Goal: Navigation & Orientation: Find specific page/section

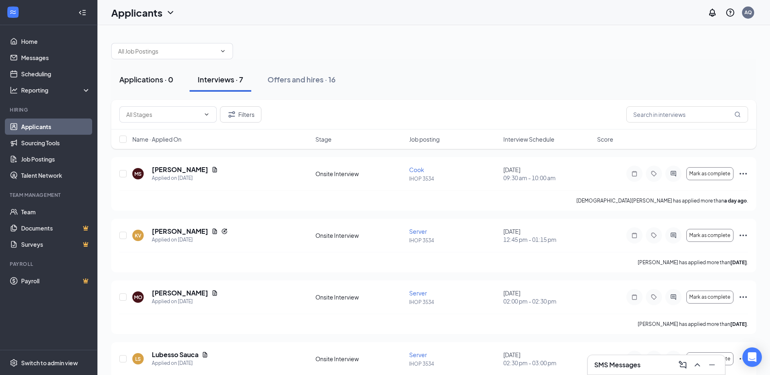
click at [174, 86] on button "Applications · 0" at bounding box center [146, 79] width 70 height 24
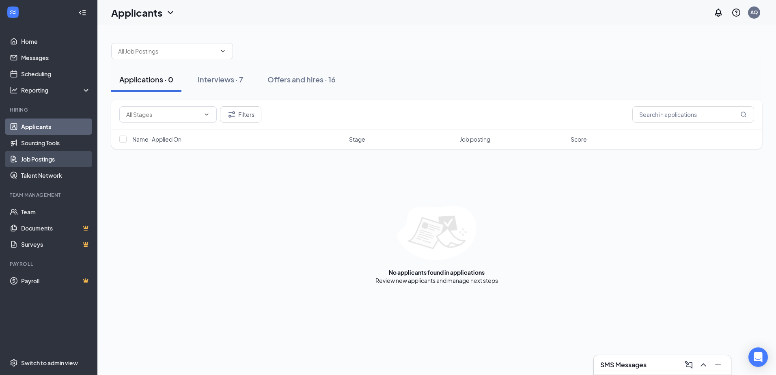
click at [41, 162] on link "Job Postings" at bounding box center [55, 159] width 69 height 16
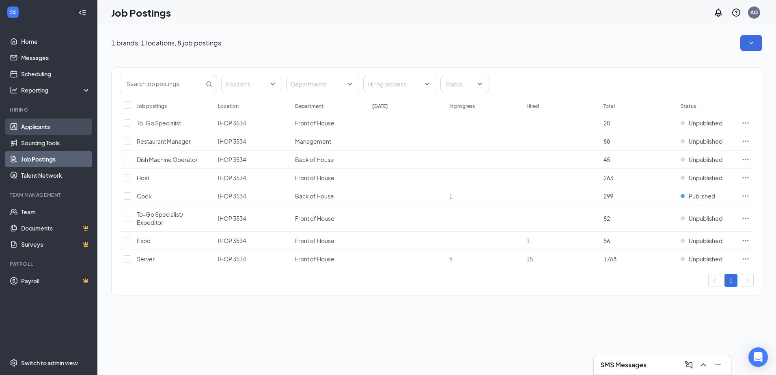
click at [63, 125] on link "Applicants" at bounding box center [55, 126] width 69 height 16
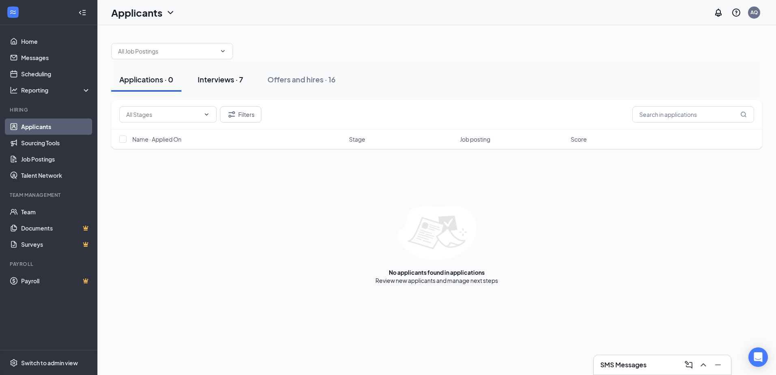
click at [220, 83] on div "Interviews · 7" at bounding box center [220, 79] width 45 height 10
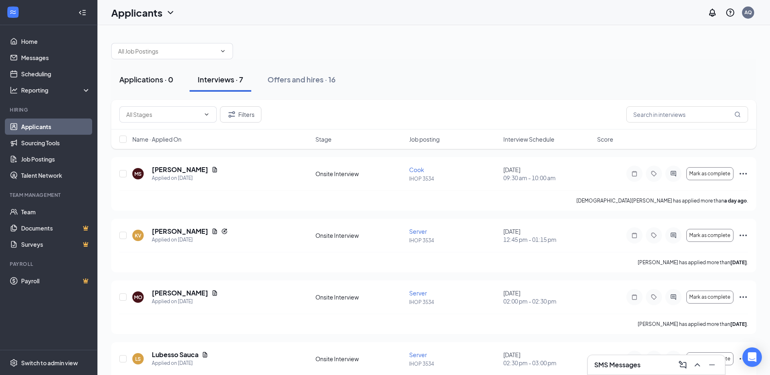
click at [180, 84] on button "Applications · 0" at bounding box center [146, 79] width 70 height 24
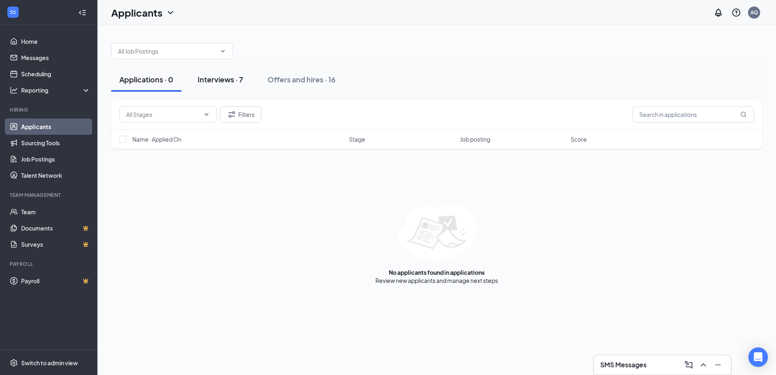
click at [209, 83] on div "Interviews · 7" at bounding box center [220, 79] width 45 height 10
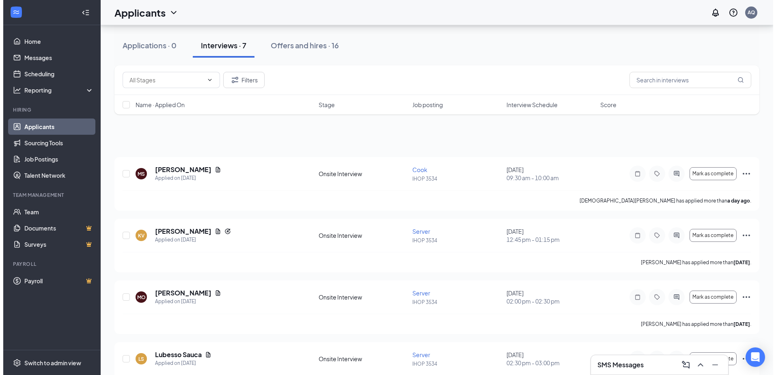
scroll to position [215, 0]
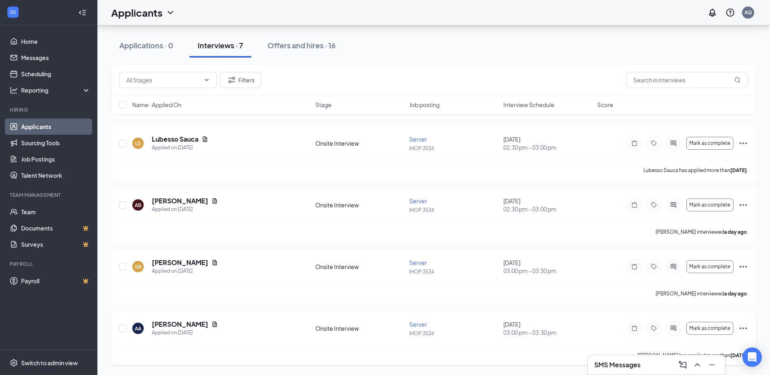
click at [674, 332] on div at bounding box center [673, 328] width 16 height 16
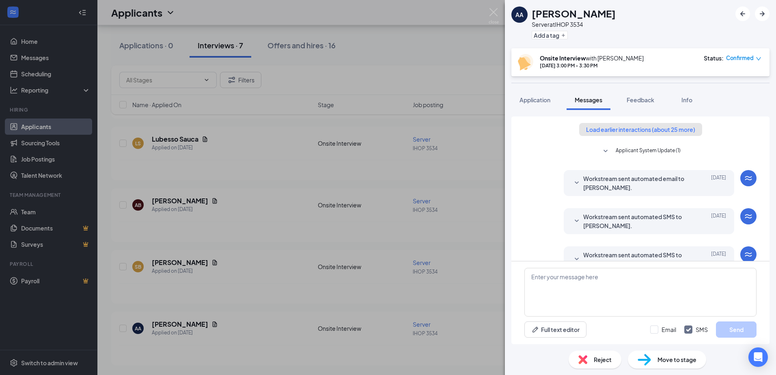
click at [644, 126] on button "Load earlier interactions (about 25 more)" at bounding box center [640, 129] width 123 height 13
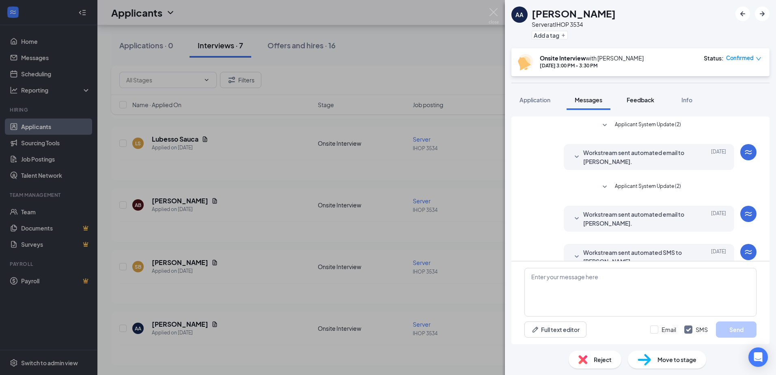
click at [650, 101] on span "Feedback" at bounding box center [641, 99] width 28 height 7
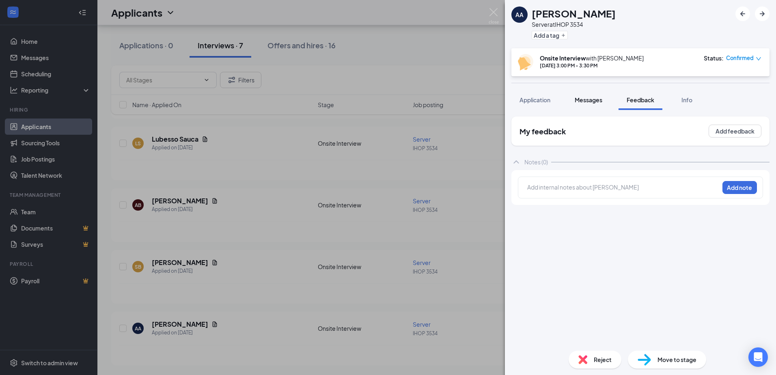
click at [592, 99] on span "Messages" at bounding box center [589, 99] width 28 height 7
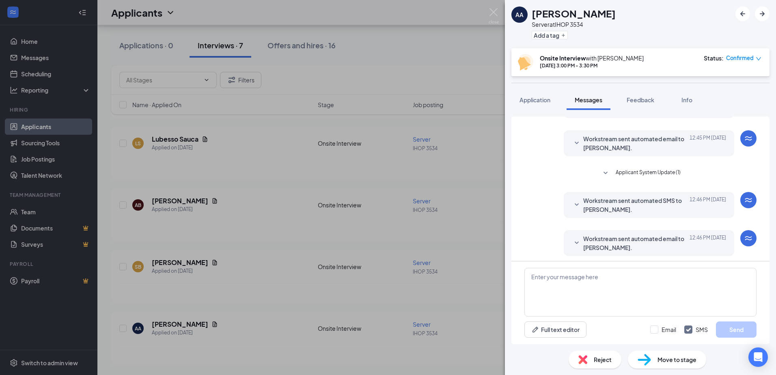
scroll to position [234, 0]
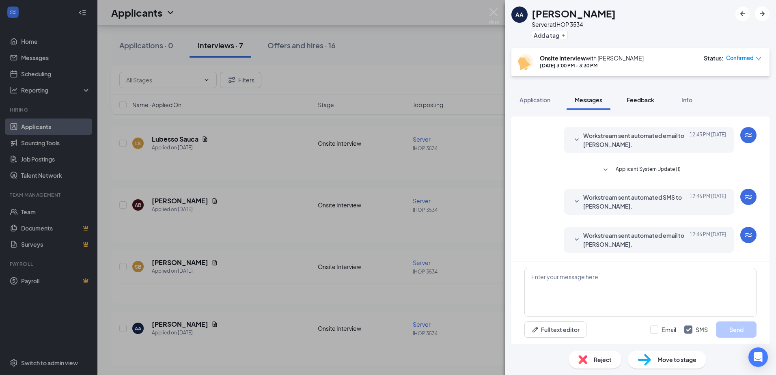
click at [638, 96] on div "Feedback" at bounding box center [641, 100] width 28 height 8
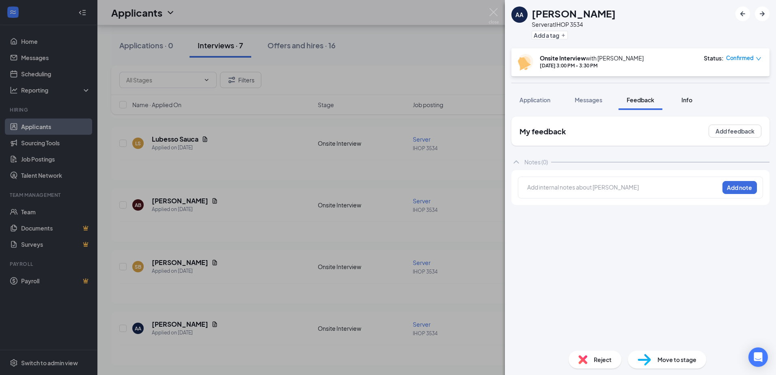
click at [682, 99] on span "Info" at bounding box center [686, 99] width 11 height 7
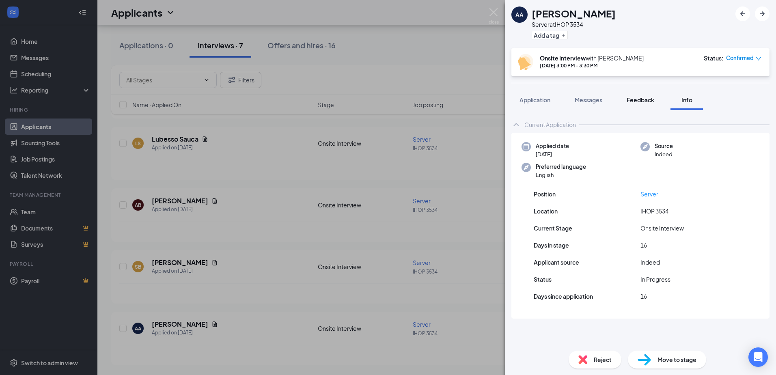
click at [647, 101] on span "Feedback" at bounding box center [641, 99] width 28 height 7
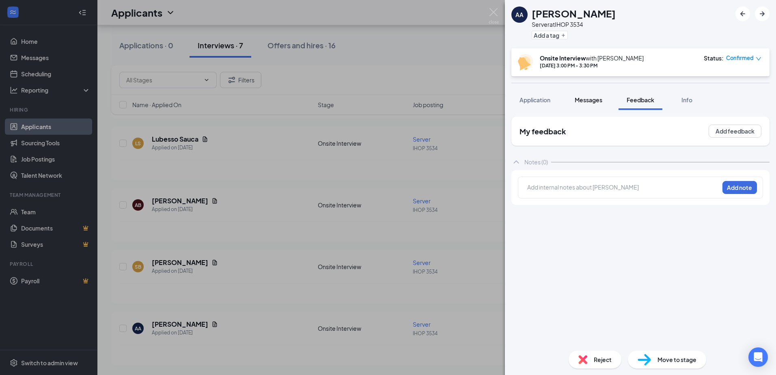
click at [596, 99] on span "Messages" at bounding box center [589, 99] width 28 height 7
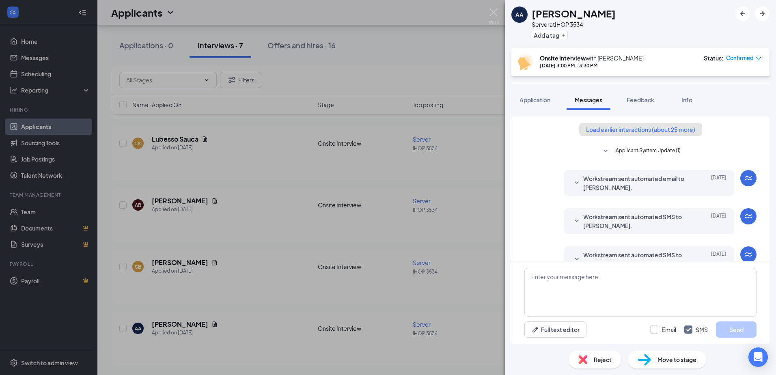
click at [632, 132] on button "Load earlier interactions (about 25 more)" at bounding box center [640, 129] width 123 height 13
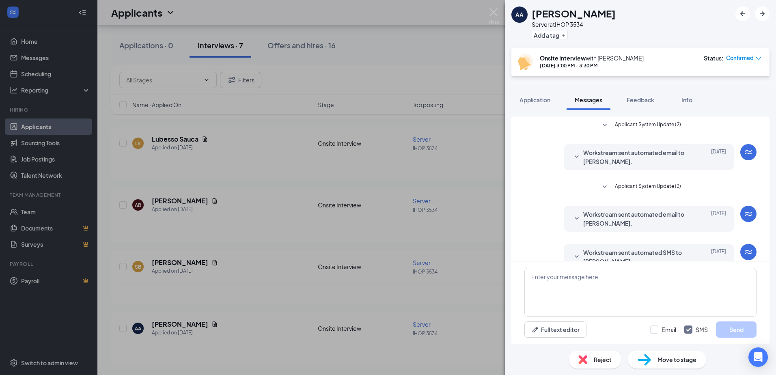
click at [632, 184] on span "Applicant System Update (2)" at bounding box center [648, 187] width 66 height 10
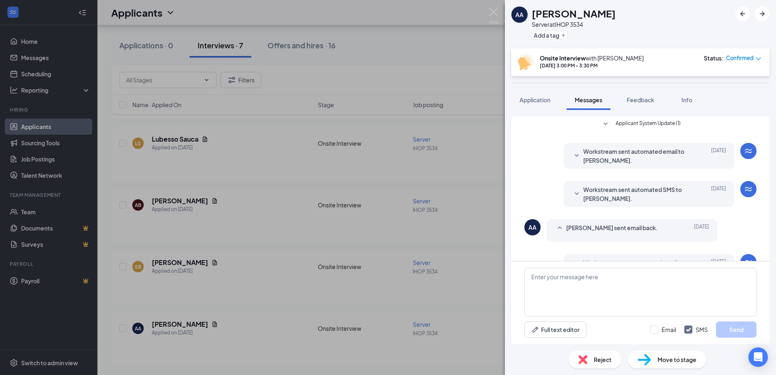
scroll to position [203, 0]
click at [622, 122] on span "Applicant System Update (1)" at bounding box center [648, 123] width 65 height 10
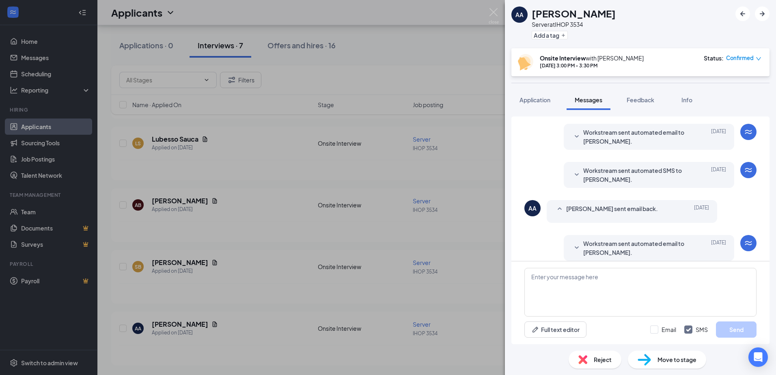
scroll to position [284, 0]
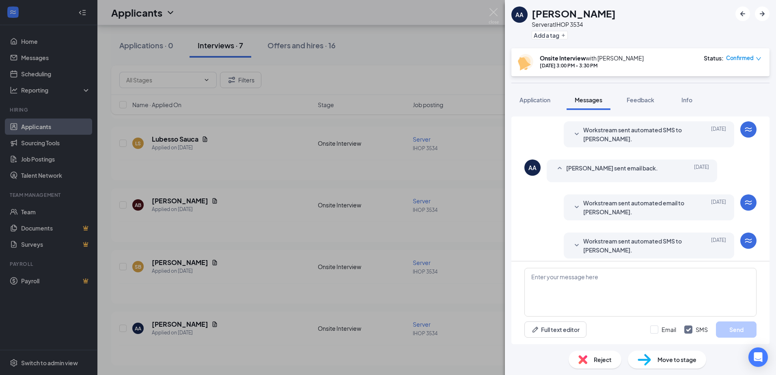
click at [560, 170] on icon "SmallChevronUp" at bounding box center [560, 169] width 10 height 10
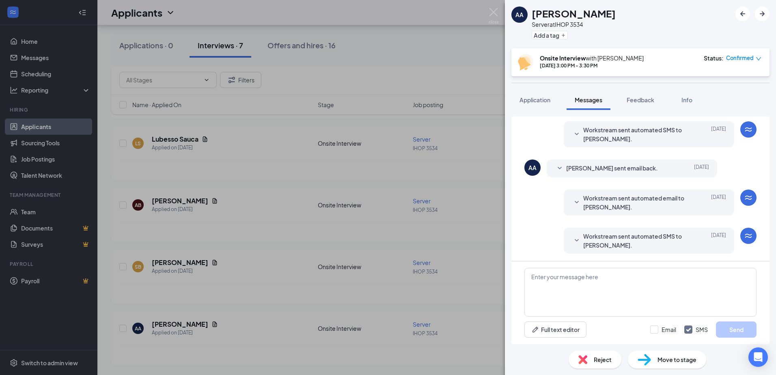
click at [560, 170] on icon "SmallChevronDown" at bounding box center [560, 169] width 10 height 10
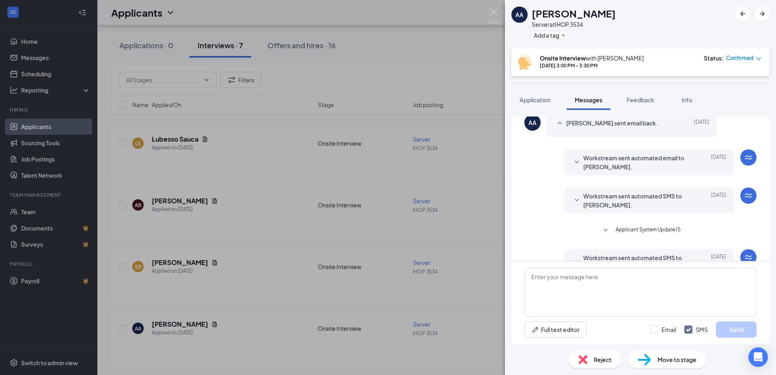
scroll to position [365, 0]
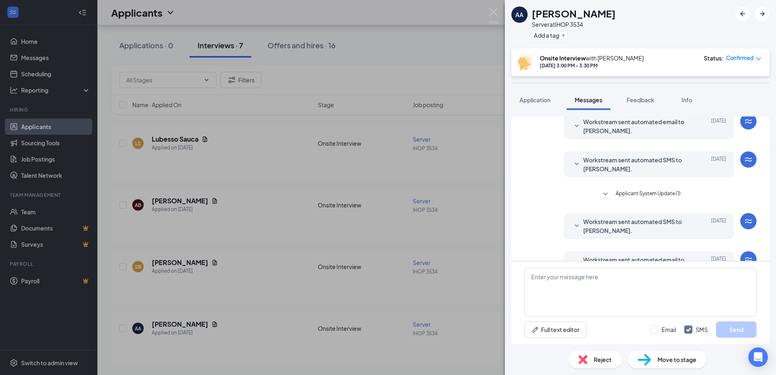
click at [639, 192] on span "Applicant System Update (1)" at bounding box center [648, 195] width 65 height 10
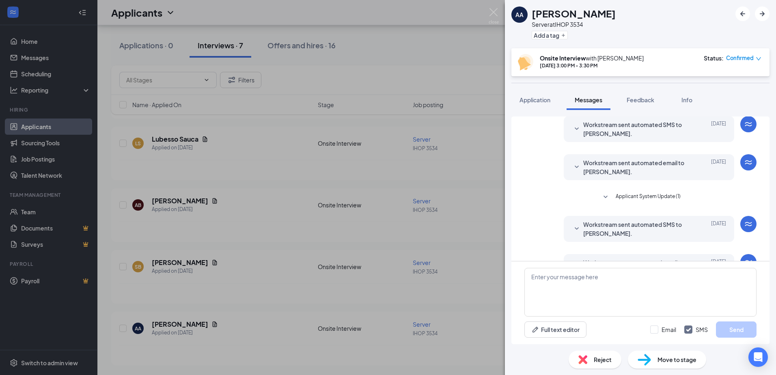
scroll to position [568, 0]
click at [639, 192] on span "Applicant System Update (1)" at bounding box center [648, 197] width 65 height 10
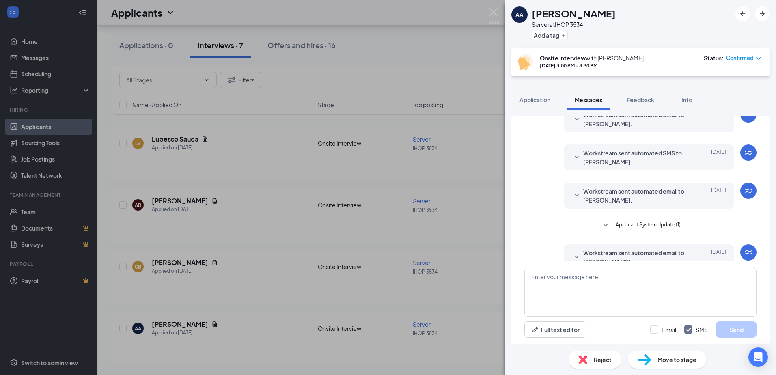
scroll to position [852, 0]
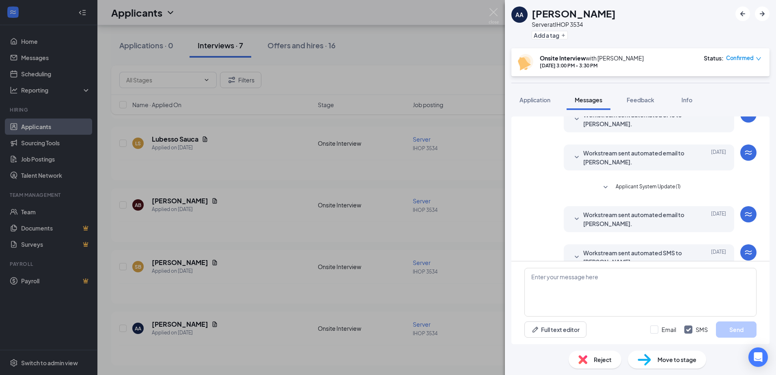
click at [639, 192] on span "Applicant System Update (1)" at bounding box center [648, 188] width 65 height 10
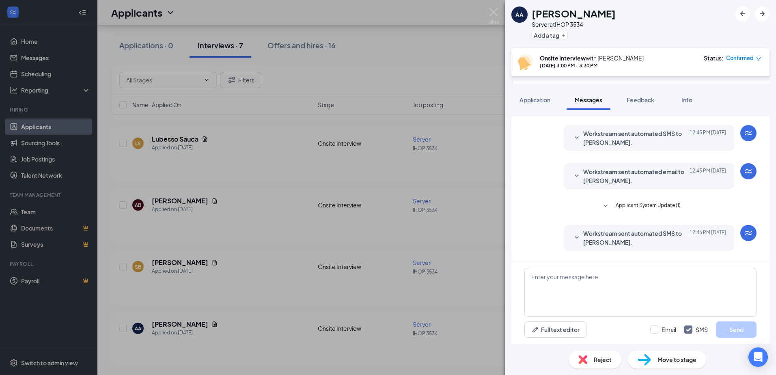
scroll to position [1136, 0]
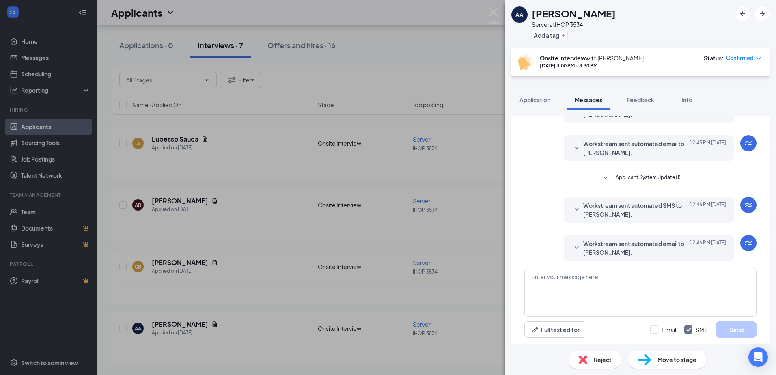
click at [639, 183] on span "Applicant System Update (1)" at bounding box center [648, 178] width 65 height 10
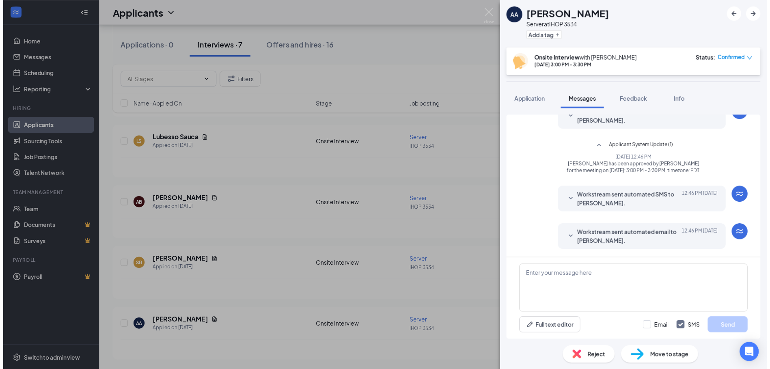
scroll to position [1187, 0]
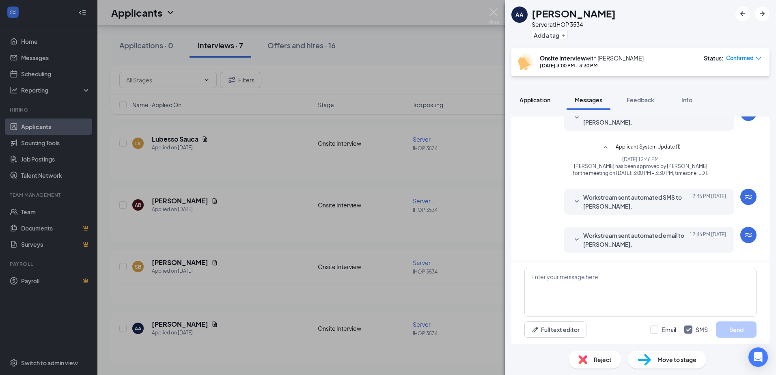
click at [543, 103] on span "Application" at bounding box center [534, 99] width 31 height 7
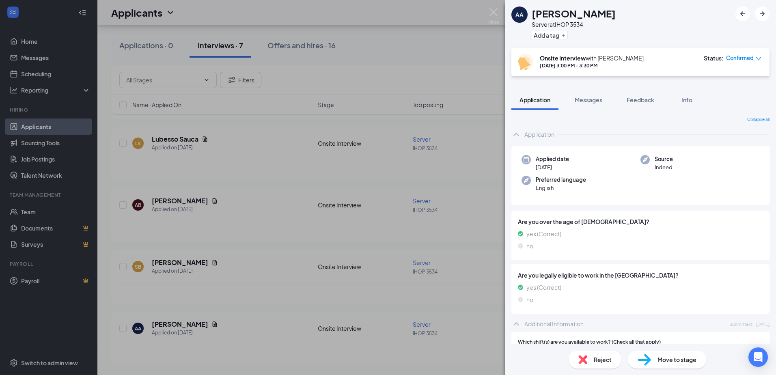
click at [472, 67] on div "AA [PERSON_NAME] Server at IHOP 3534 Add a tag Onsite Interview with [PERSON_NA…" at bounding box center [388, 187] width 776 height 375
